Goal: Find specific page/section: Find specific page/section

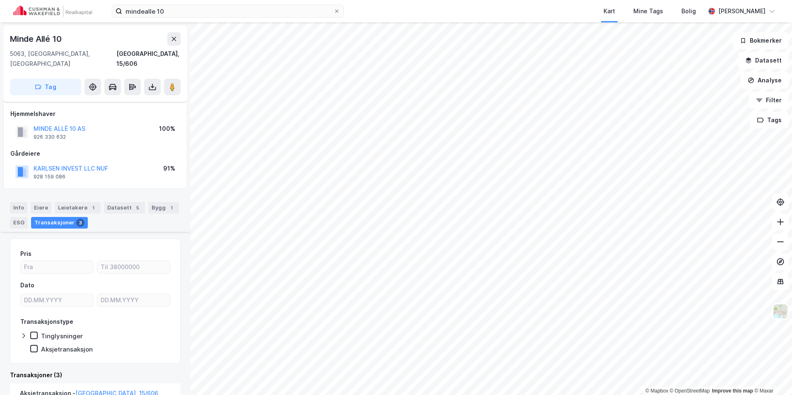
scroll to position [211, 0]
